Goal: Task Accomplishment & Management: Manage account settings

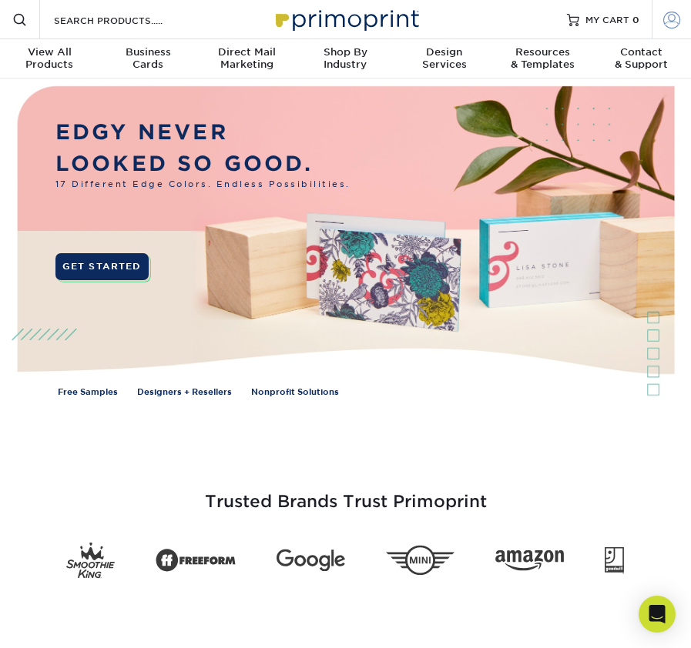
click at [665, 20] on span at bounding box center [671, 19] width 17 height 17
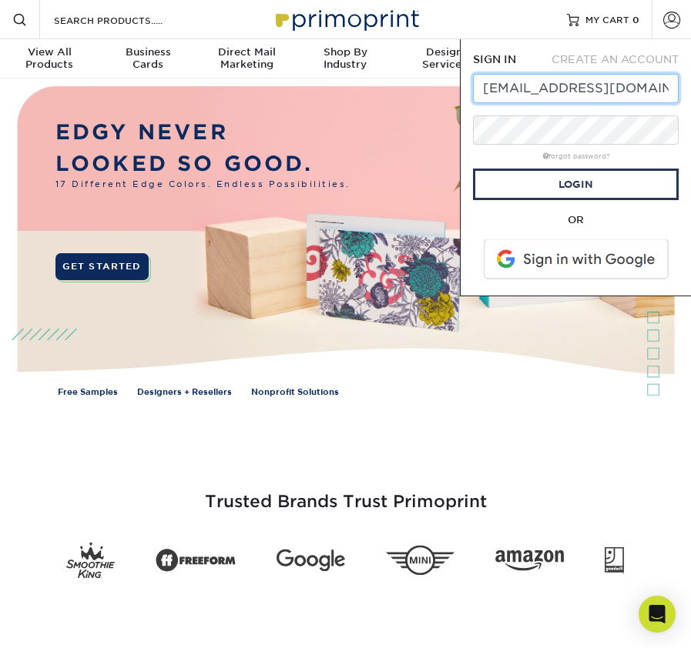
scroll to position [0, 11]
type input "[EMAIL_ADDRESS][DOMAIN_NAME]"
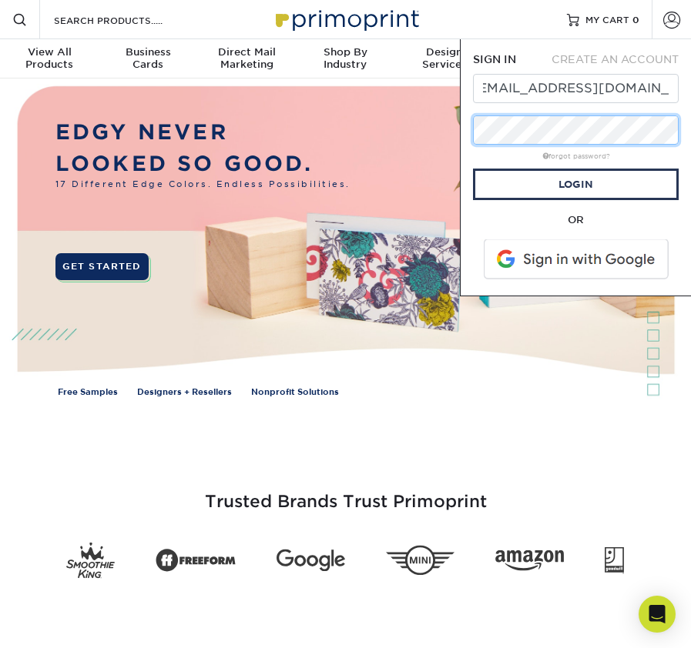
scroll to position [0, 0]
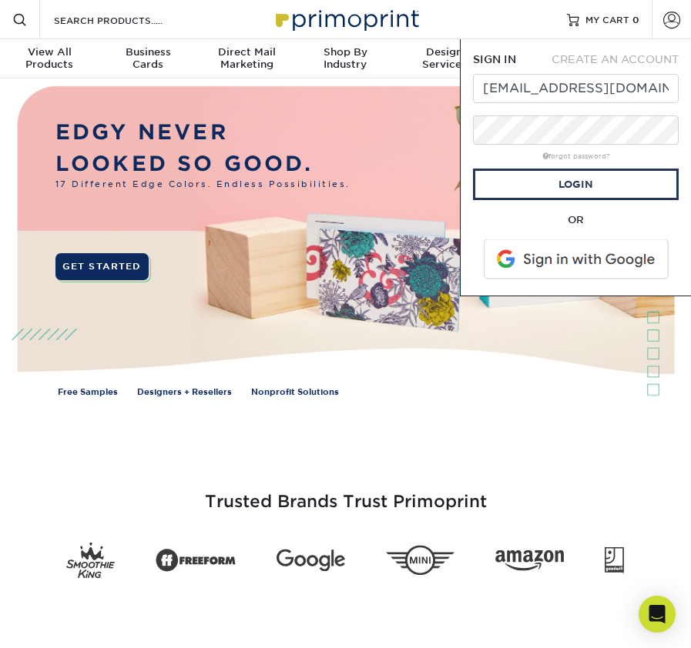
click at [457, 226] on img at bounding box center [345, 250] width 684 height 342
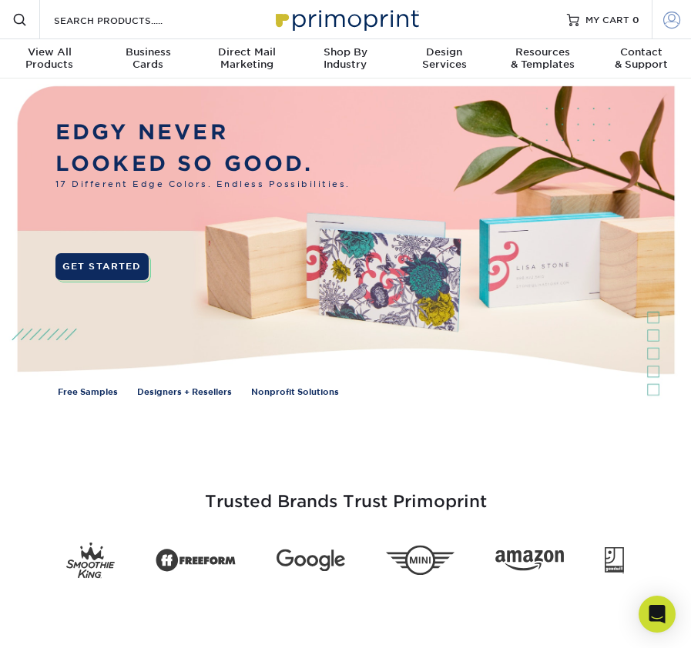
click at [683, 13] on link "Account" at bounding box center [670, 19] width 39 height 39
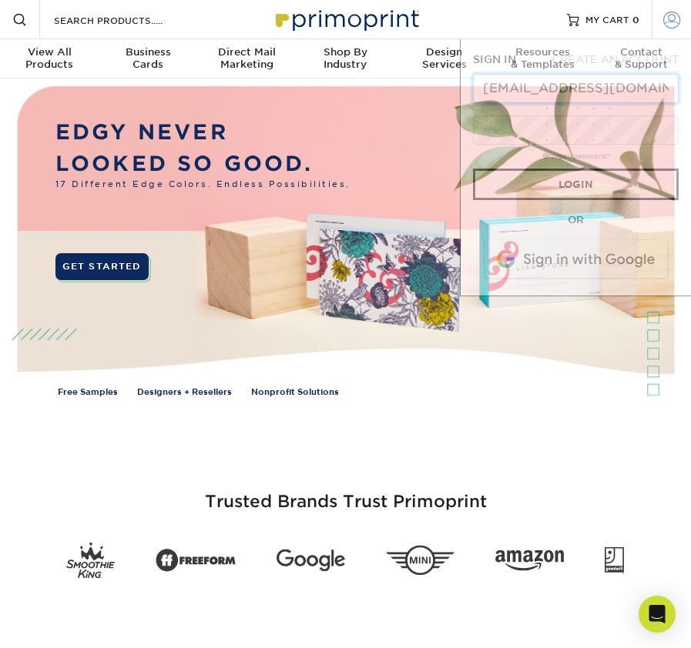
scroll to position [0, 11]
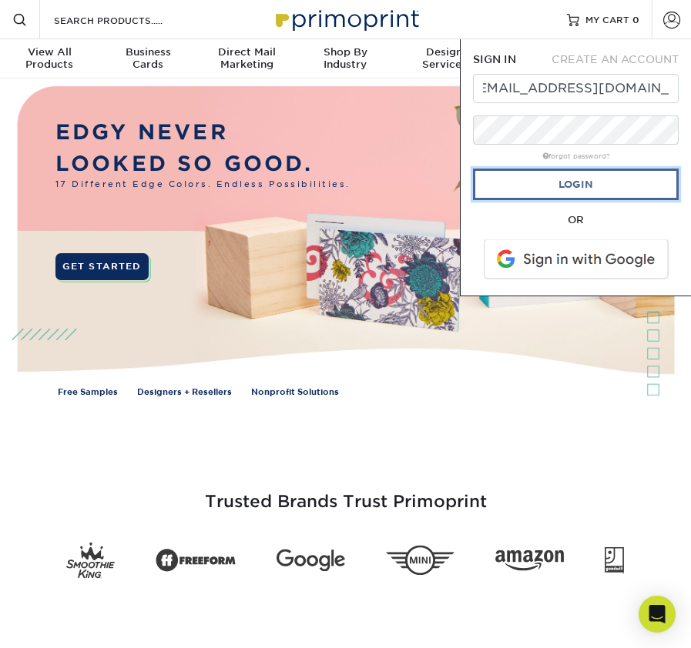
click at [567, 179] on link "Login" at bounding box center [576, 185] width 206 height 32
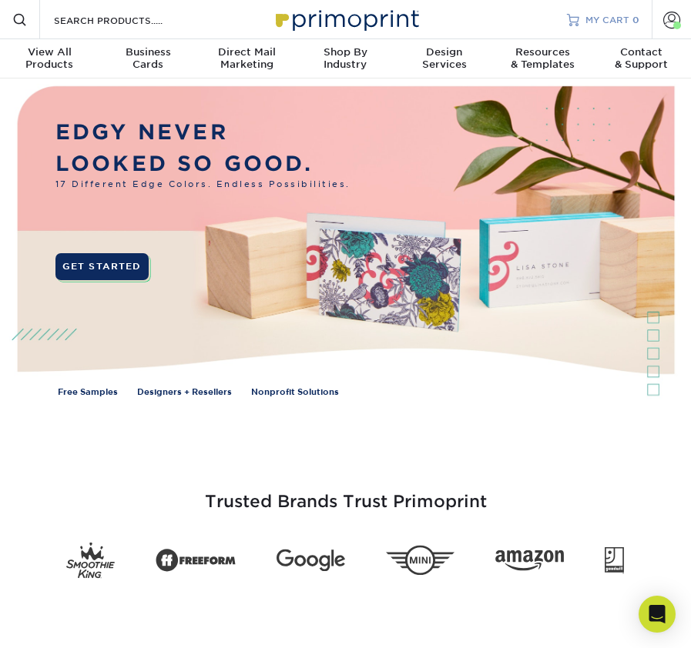
click at [592, 22] on span "MY CART" at bounding box center [607, 19] width 44 height 13
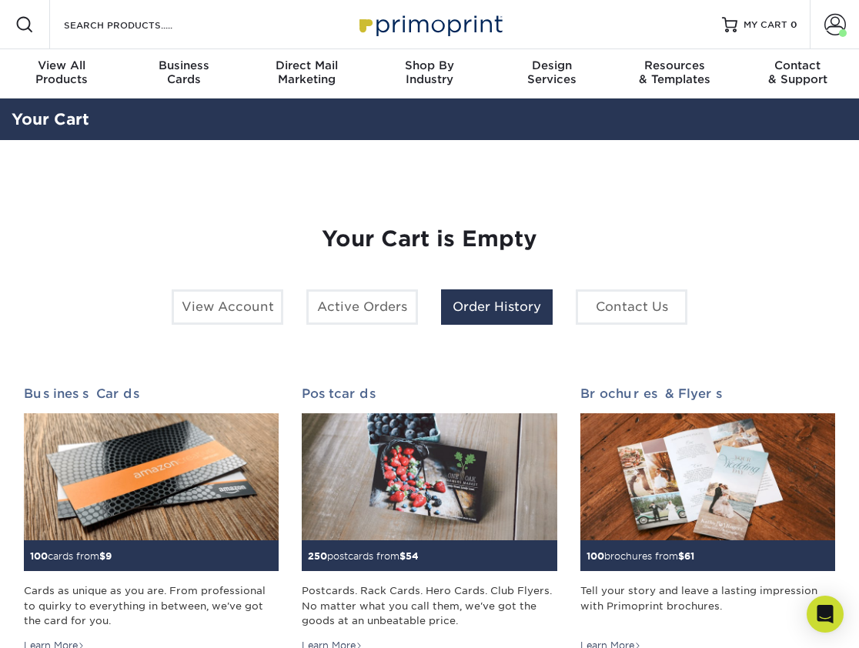
click at [494, 295] on link "Order History" at bounding box center [497, 307] width 112 height 35
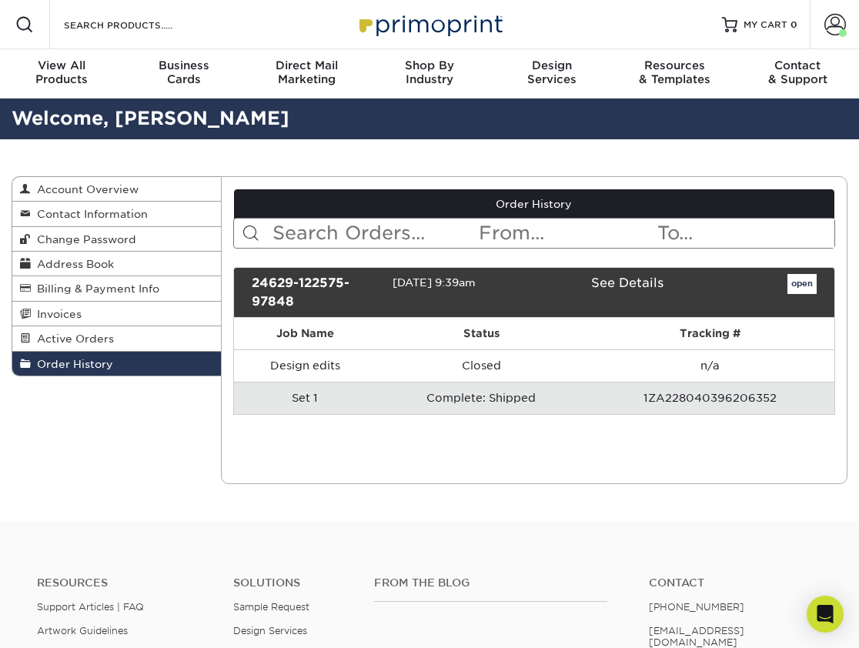
click at [463, 394] on td "Complete: Shipped" at bounding box center [481, 398] width 209 height 32
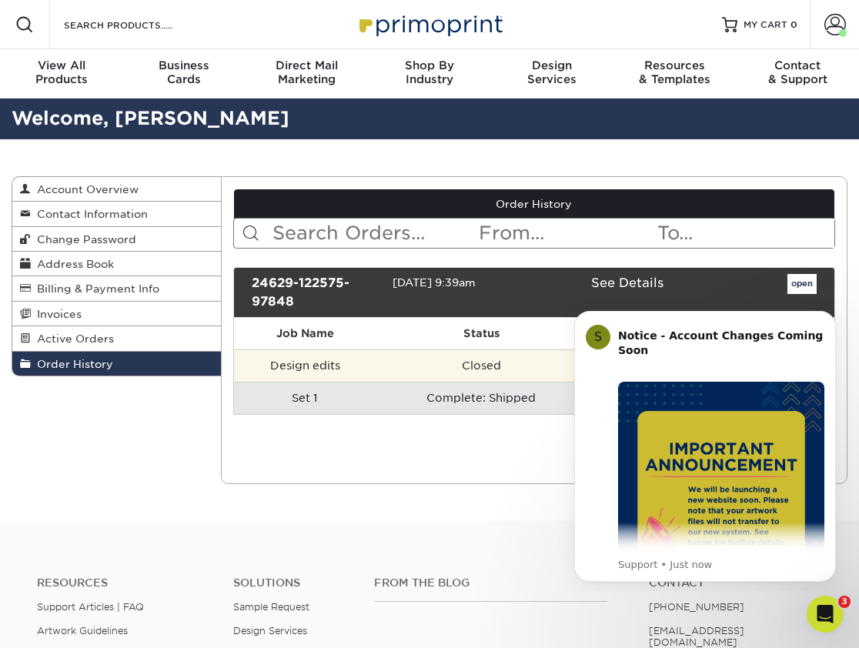
click at [310, 365] on td "Design edits" at bounding box center [305, 366] width 143 height 32
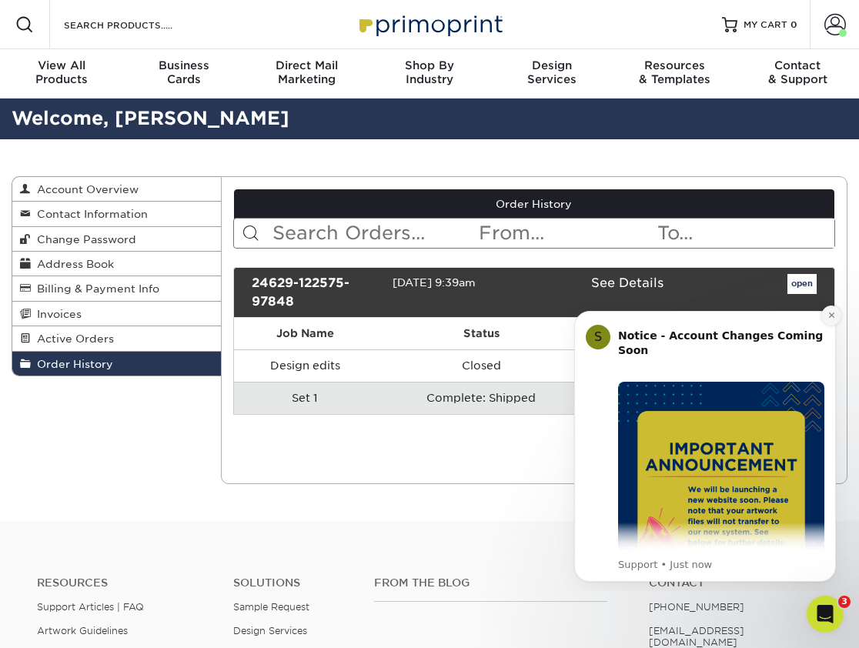
click at [834, 320] on icon "Dismiss notification" at bounding box center [832, 315] width 8 height 8
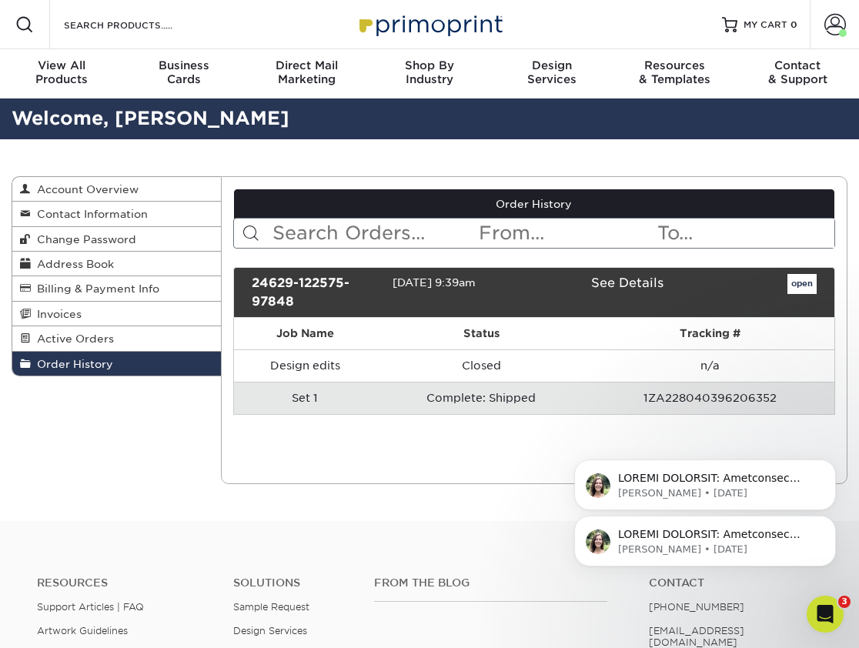
click at [726, 394] on div "[PERSON_NAME] • [DATE] [PERSON_NAME] • [DATE]" at bounding box center [705, 470] width 283 height 193
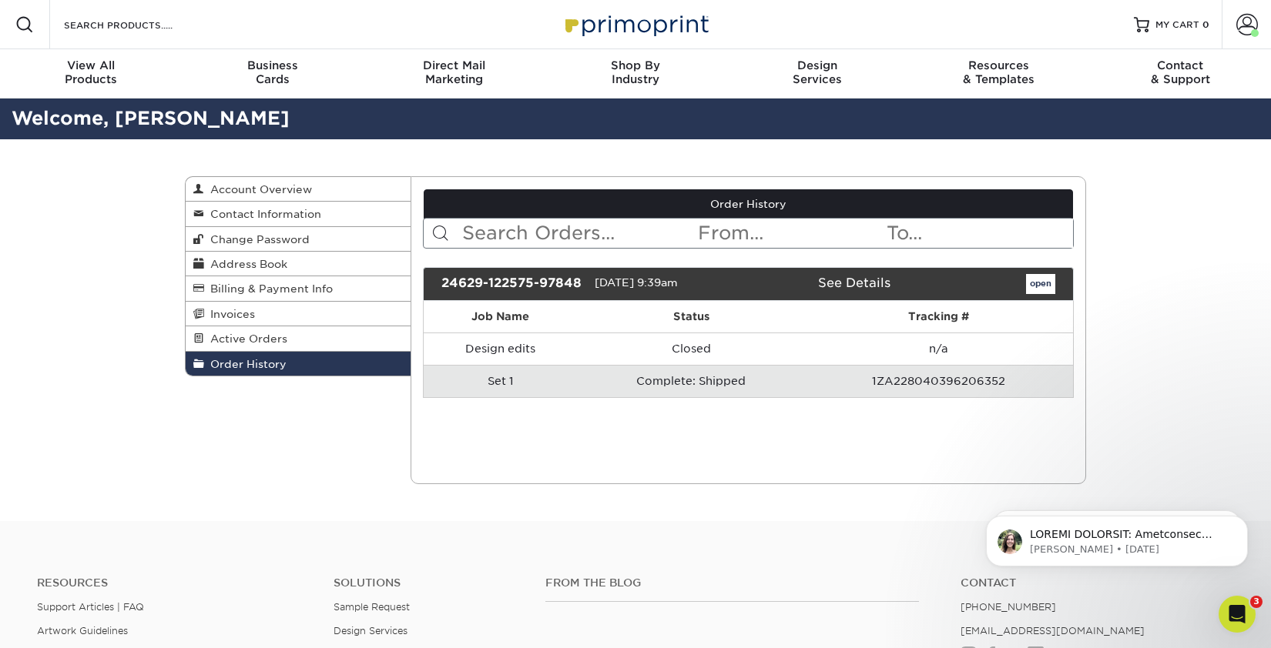
click at [859, 378] on td "1ZA228040396206352" at bounding box center [938, 381] width 269 height 32
click at [695, 379] on td "Complete: Shipped" at bounding box center [691, 381] width 226 height 32
click at [264, 343] on span "Active Orders" at bounding box center [245, 339] width 83 height 12
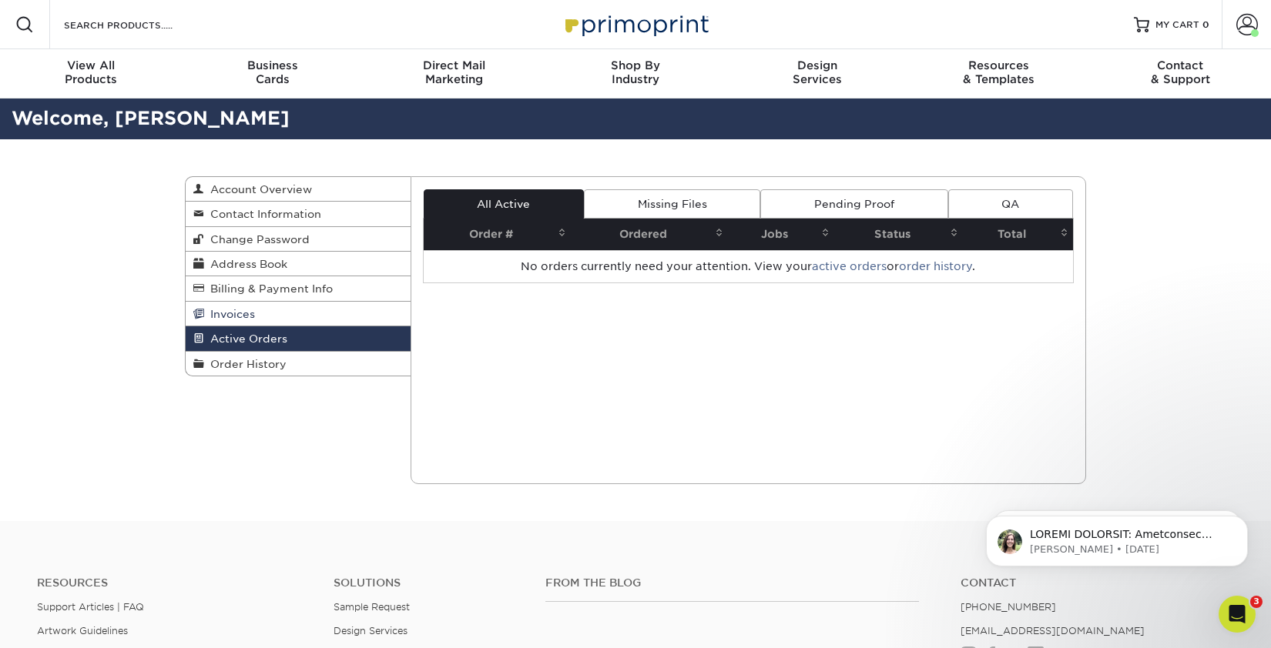
click at [235, 320] on span "Invoices" at bounding box center [229, 314] width 51 height 12
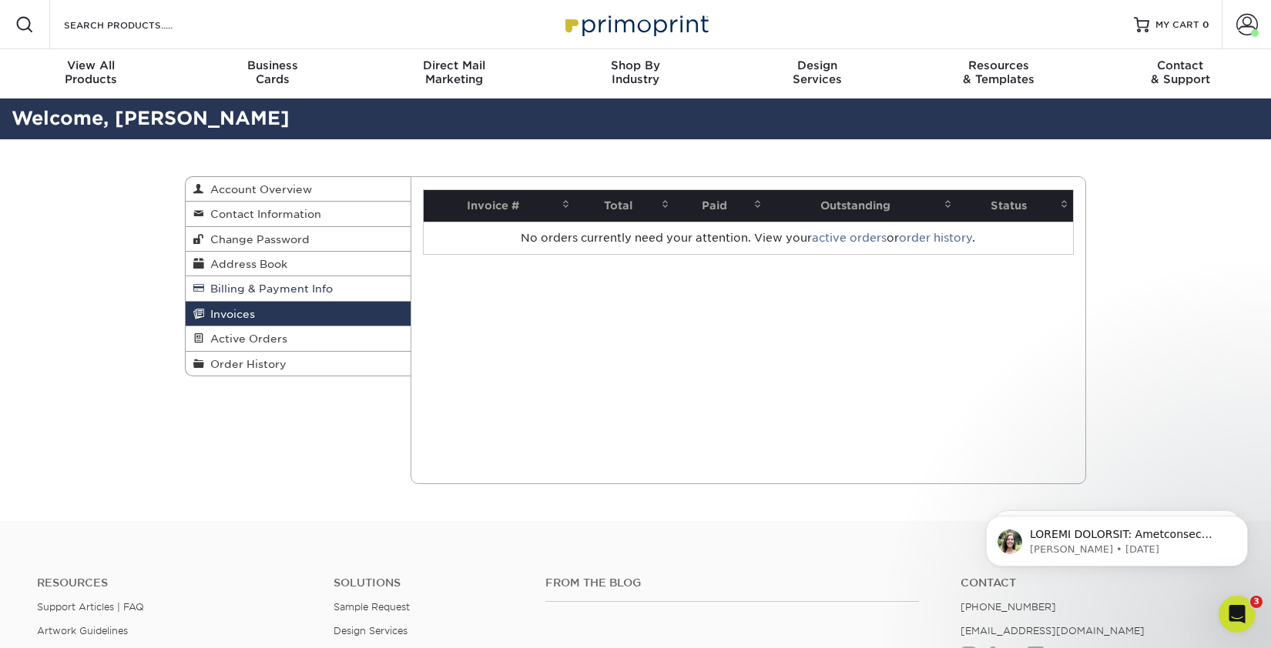
click at [257, 295] on span "Billing & Payment Info" at bounding box center [268, 289] width 129 height 12
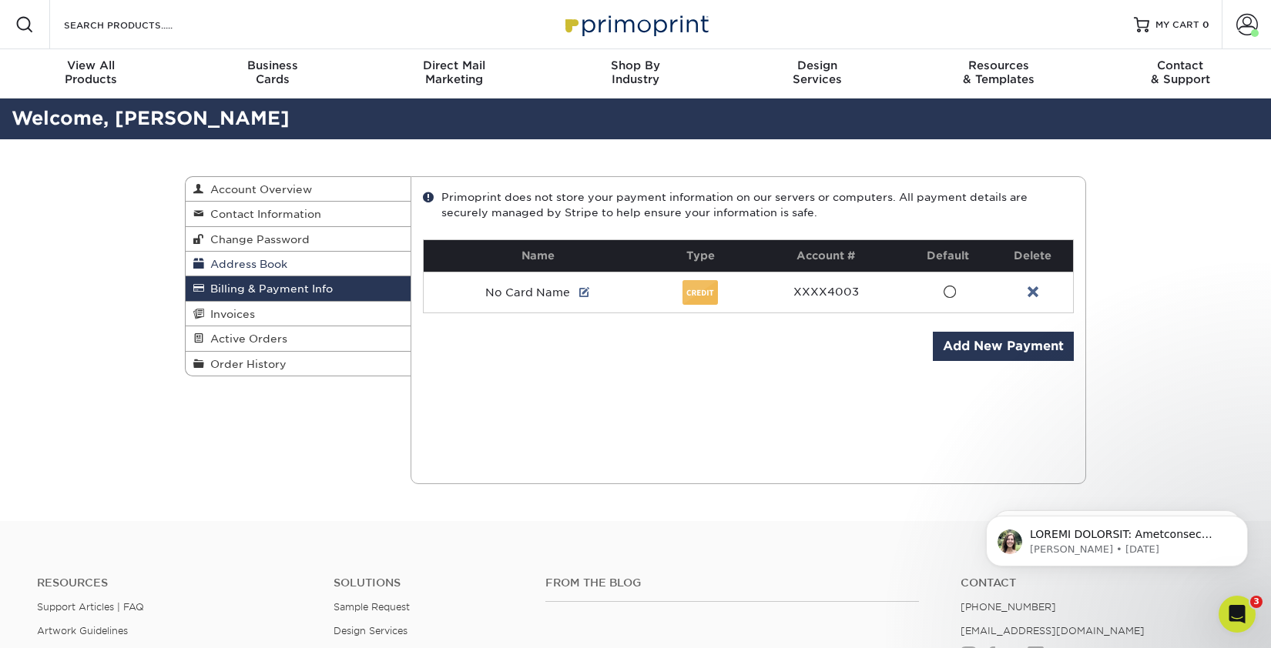
click at [258, 266] on span "Address Book" at bounding box center [245, 264] width 83 height 12
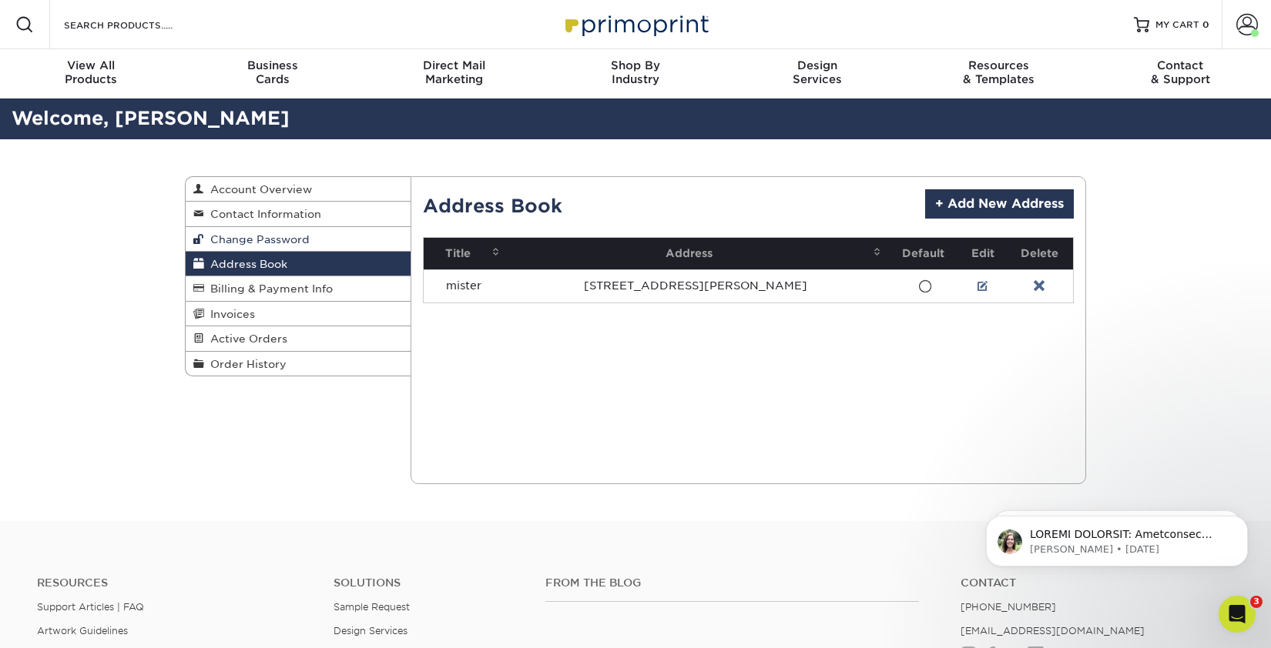
click at [263, 242] on span "Change Password" at bounding box center [256, 239] width 105 height 12
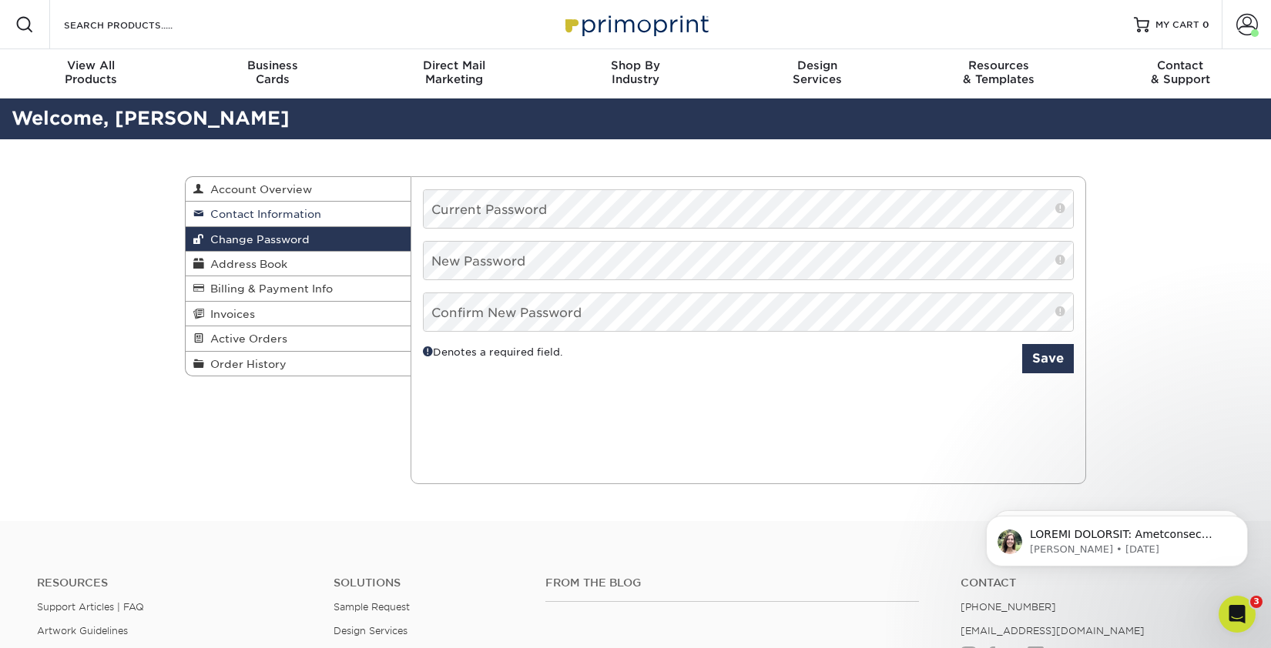
click at [262, 219] on span "Contact Information" at bounding box center [262, 214] width 117 height 12
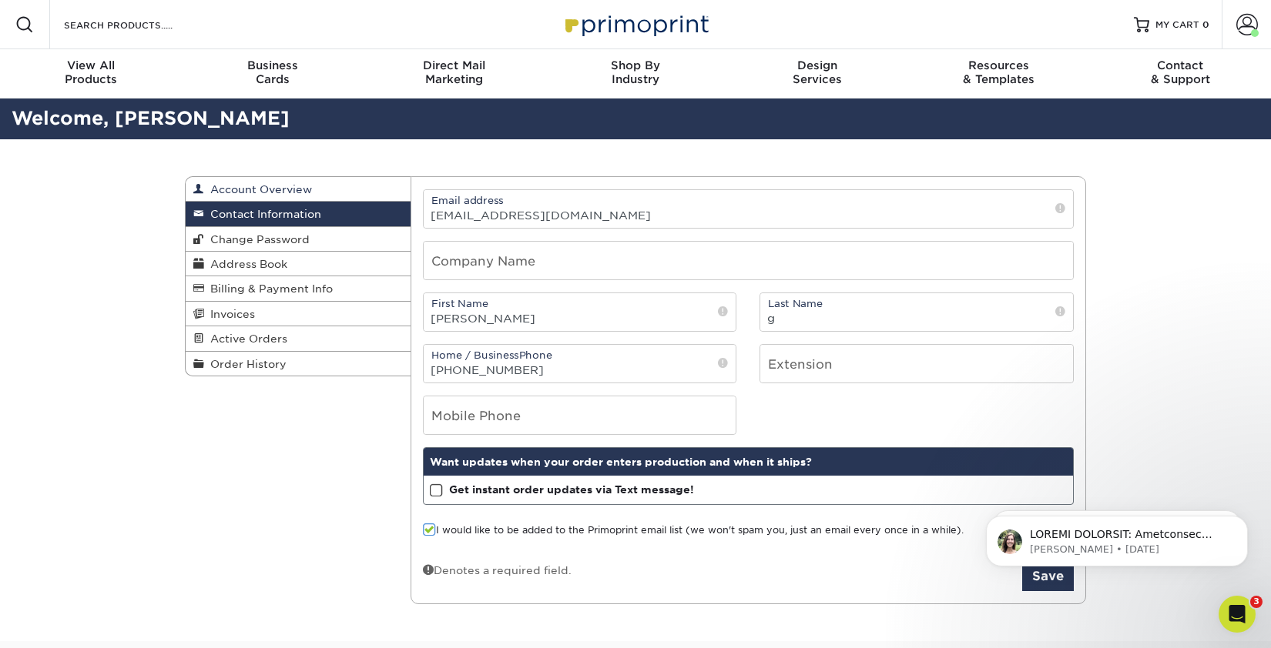
click at [275, 185] on span "Account Overview" at bounding box center [258, 189] width 108 height 12
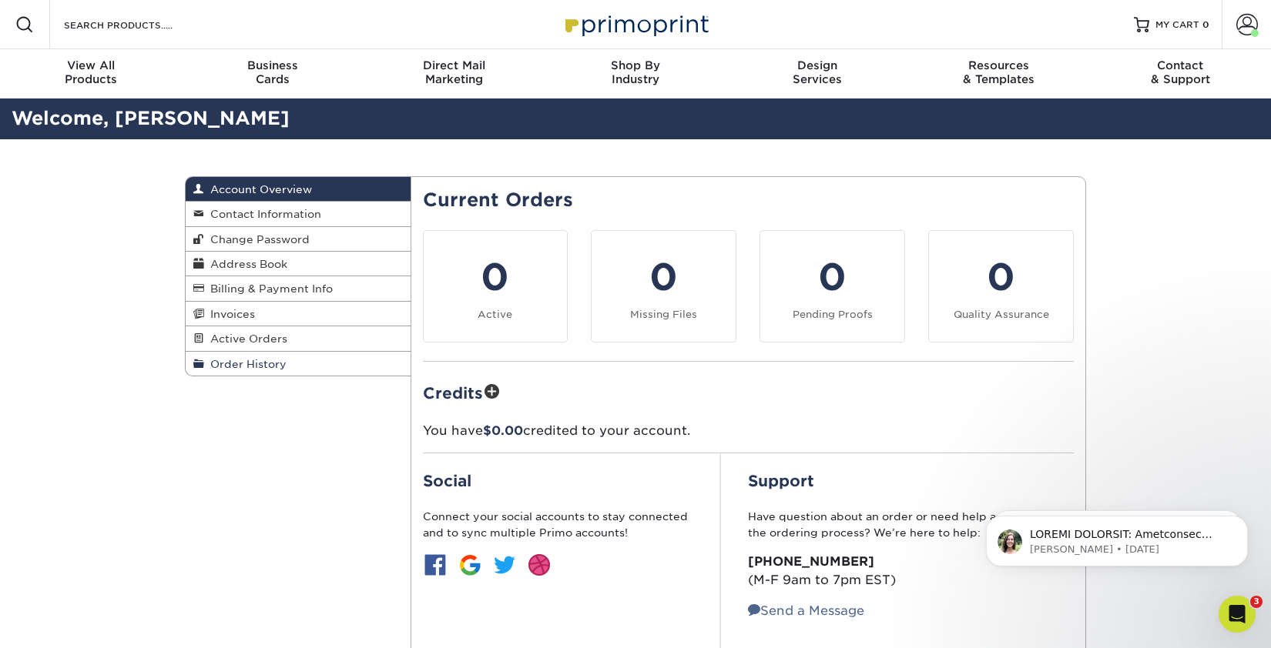
click at [266, 370] on span "Order History" at bounding box center [245, 364] width 82 height 12
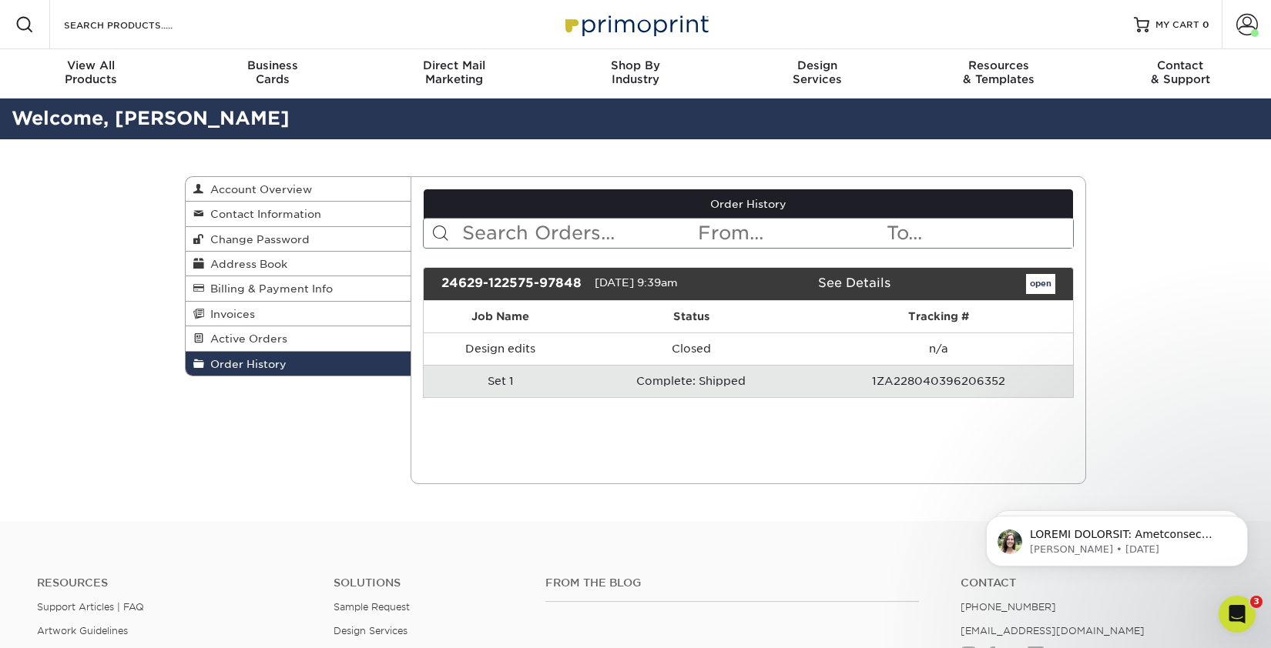
click at [494, 383] on td "Set 1" at bounding box center [501, 381] width 155 height 32
click at [859, 378] on td "1ZA228040396206352" at bounding box center [938, 381] width 269 height 32
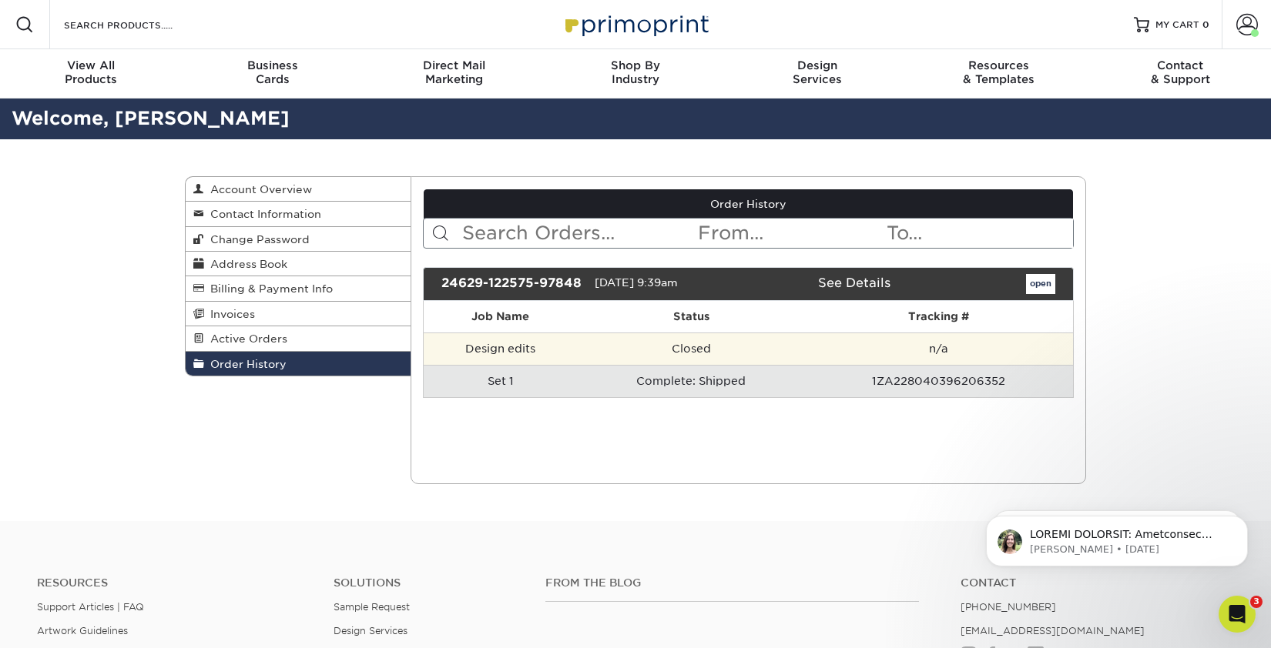
drag, startPoint x: 930, startPoint y: 349, endPoint x: 796, endPoint y: 349, distance: 134.0
click at [859, 349] on td "n/a" at bounding box center [938, 349] width 269 height 32
click at [712, 349] on td "Closed" at bounding box center [691, 349] width 226 height 32
click at [666, 349] on td "Closed" at bounding box center [691, 349] width 226 height 32
click at [507, 348] on td "Design edits" at bounding box center [501, 349] width 155 height 32
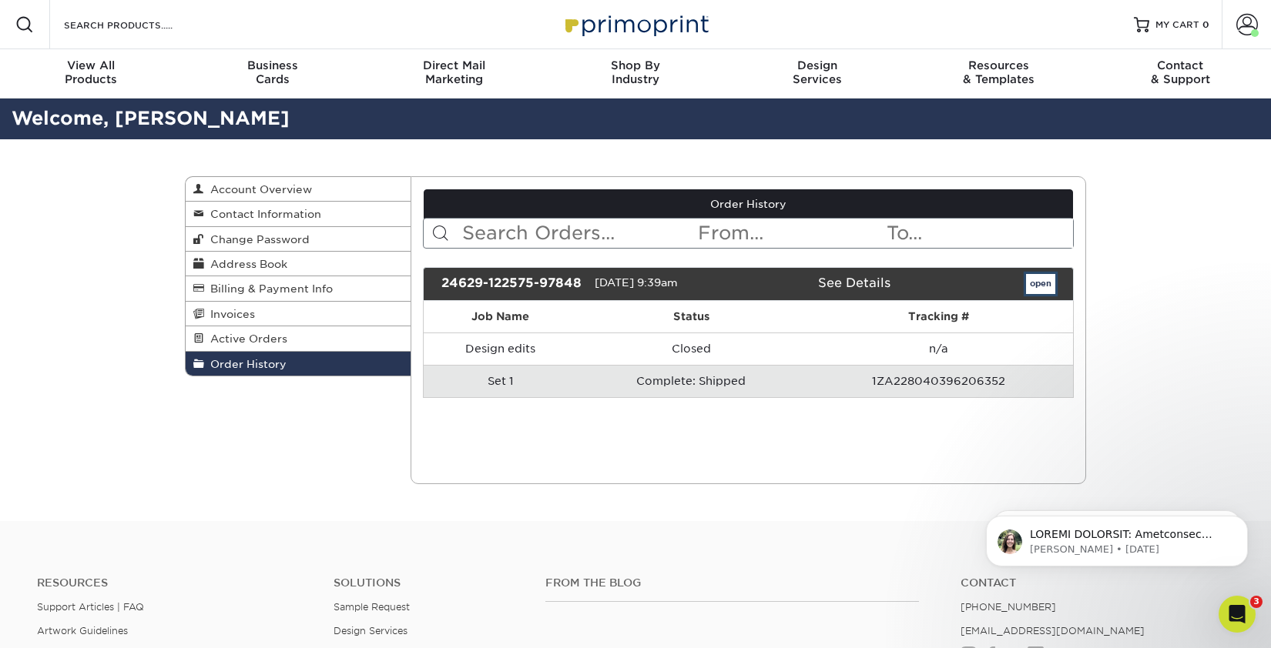
click at [859, 287] on link "open" at bounding box center [1040, 284] width 29 height 20
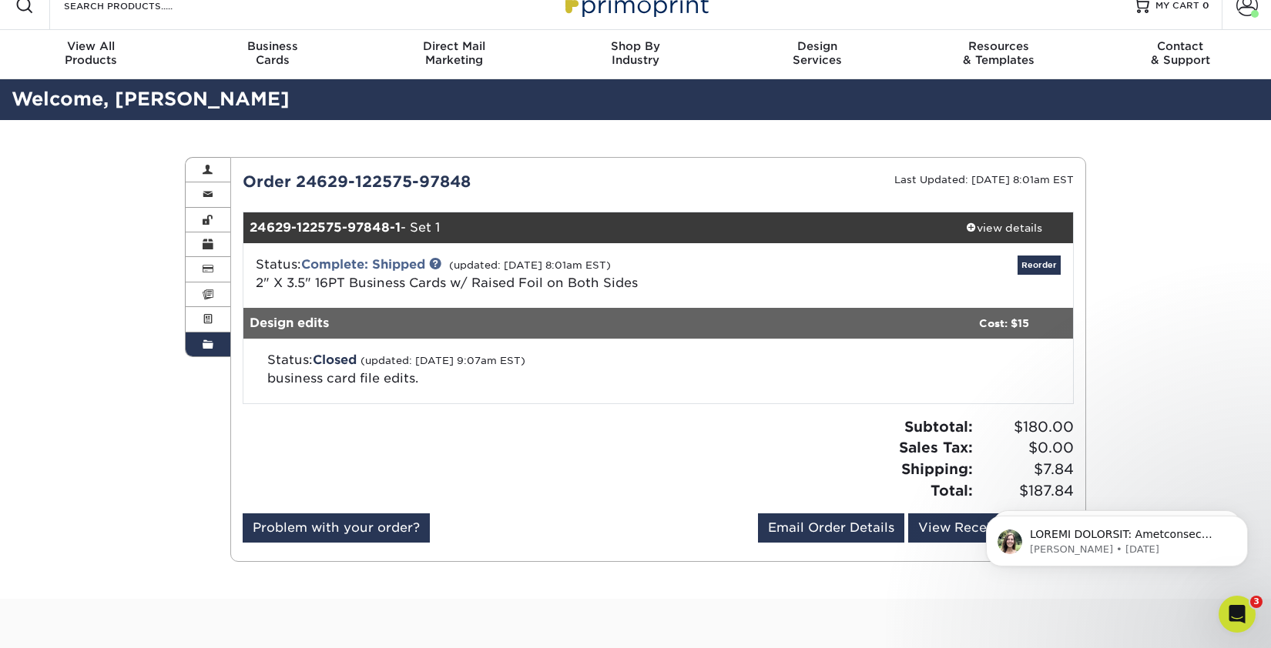
scroll to position [24, 0]
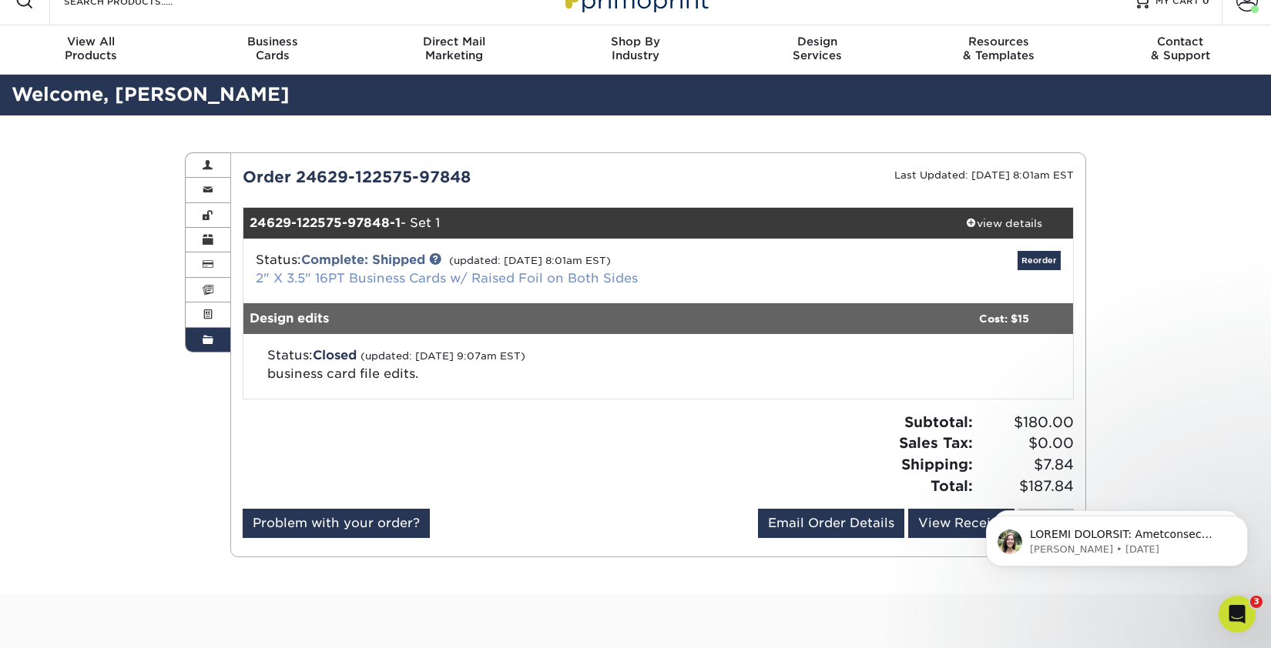
click at [389, 278] on link "2" X 3.5" 16PT Business Cards w/ Raised Foil on Both Sides" at bounding box center [447, 278] width 382 height 15
